Goal: Task Accomplishment & Management: Complete application form

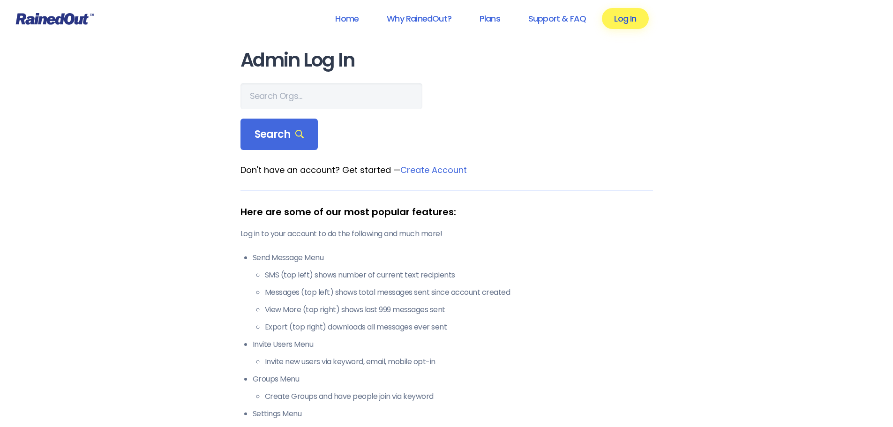
click at [618, 27] on link "Log In" at bounding box center [625, 18] width 46 height 21
click at [624, 21] on link "Log In" at bounding box center [625, 18] width 46 height 21
click at [316, 94] on input "text" at bounding box center [331, 96] width 182 height 26
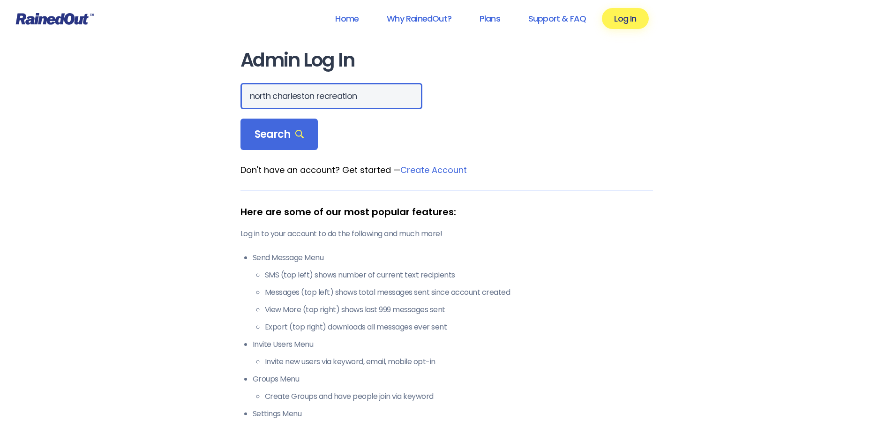
scroll to position [0, 0]
type input "north charleston recreation"
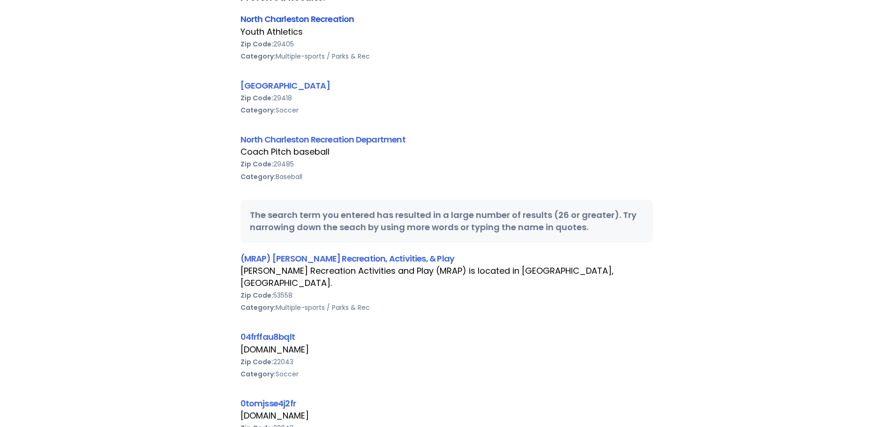
scroll to position [0, 0]
click at [284, 18] on link "North Charleston Recreation" at bounding box center [297, 19] width 114 height 12
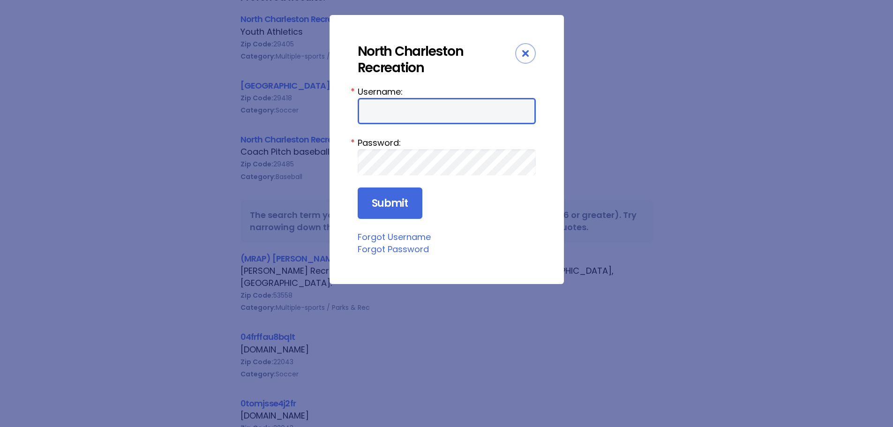
type input "NCRD"
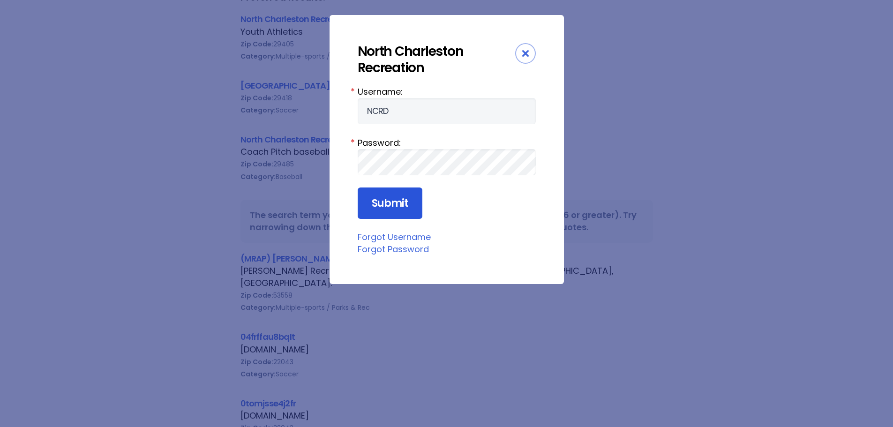
click at [383, 201] on input "Submit" at bounding box center [390, 204] width 65 height 32
